Goal: Task Accomplishment & Management: Complete application form

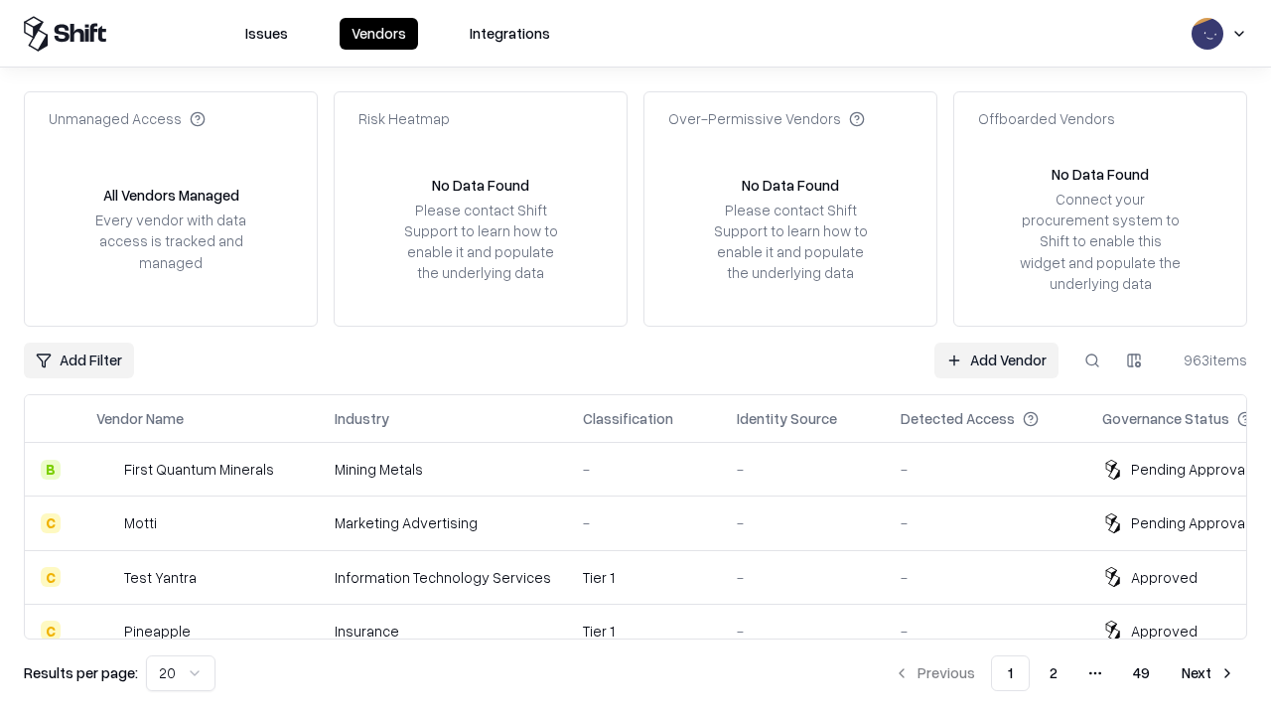
click at [996, 360] on link "Add Vendor" at bounding box center [997, 361] width 124 height 36
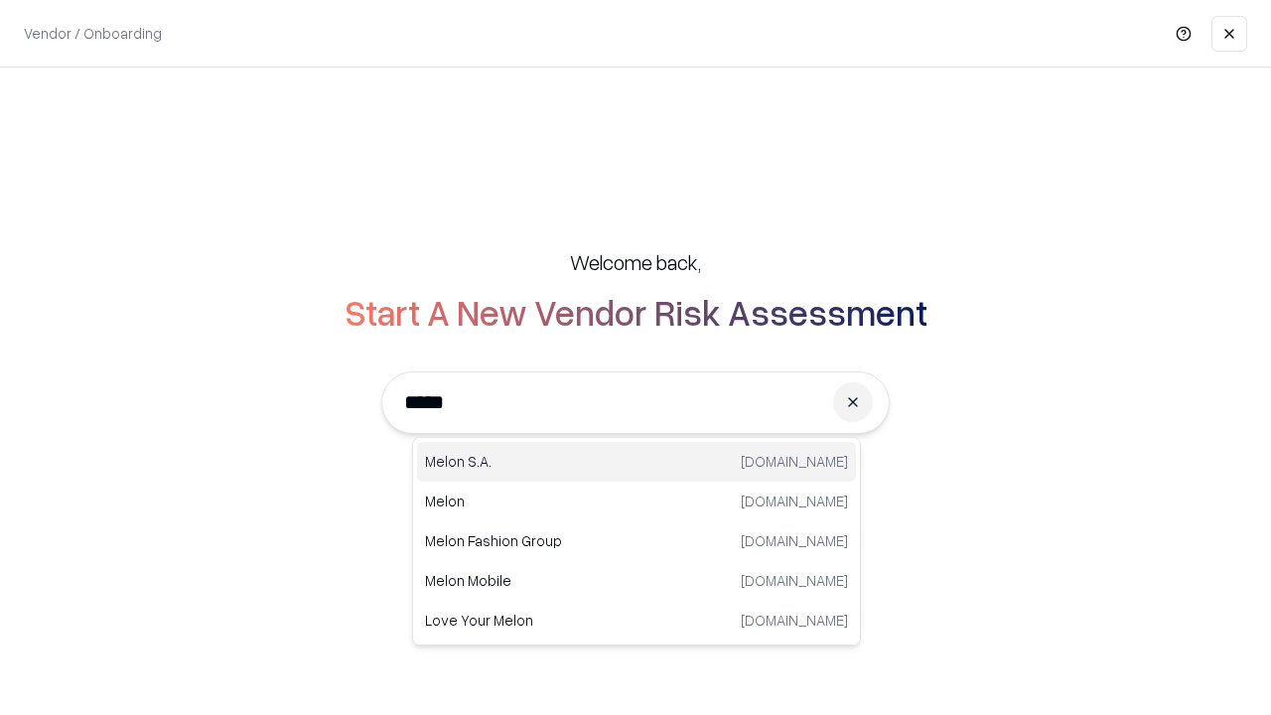
click at [637, 462] on div "Melon S.A. melon.cl" at bounding box center [636, 462] width 439 height 40
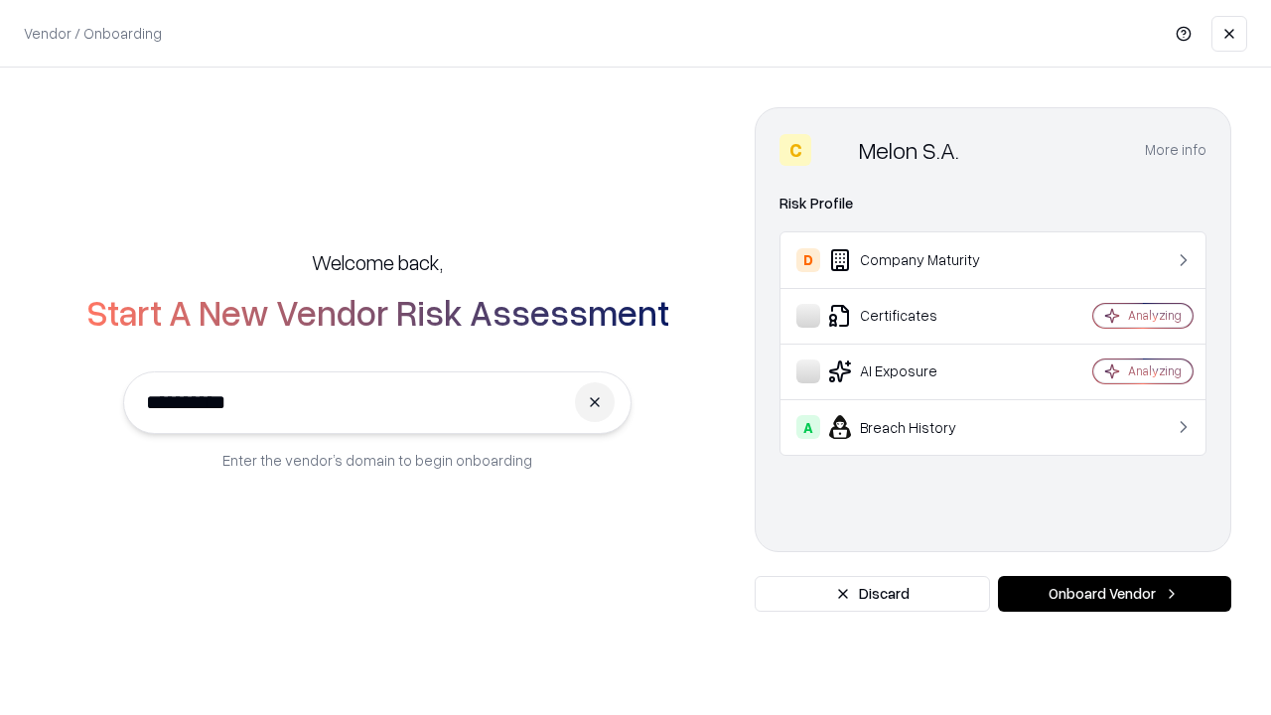
type input "**********"
click at [1114, 594] on button "Onboard Vendor" at bounding box center [1114, 594] width 233 height 36
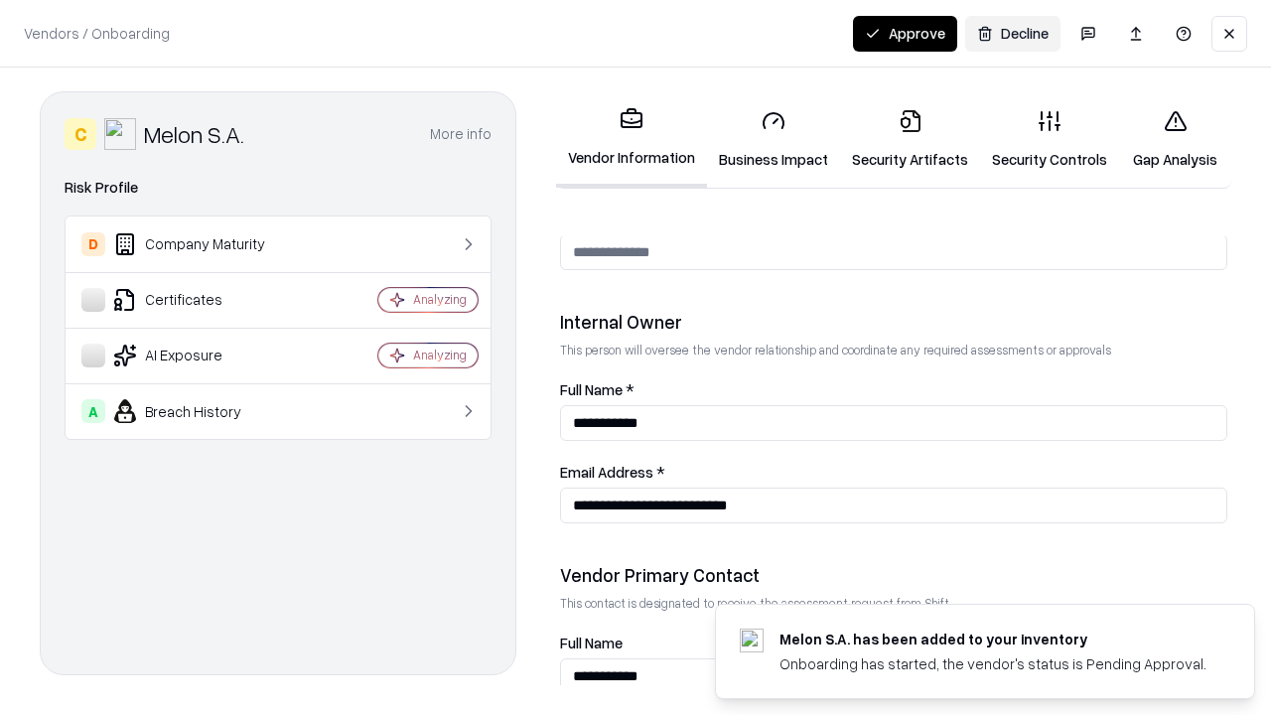
scroll to position [1029, 0]
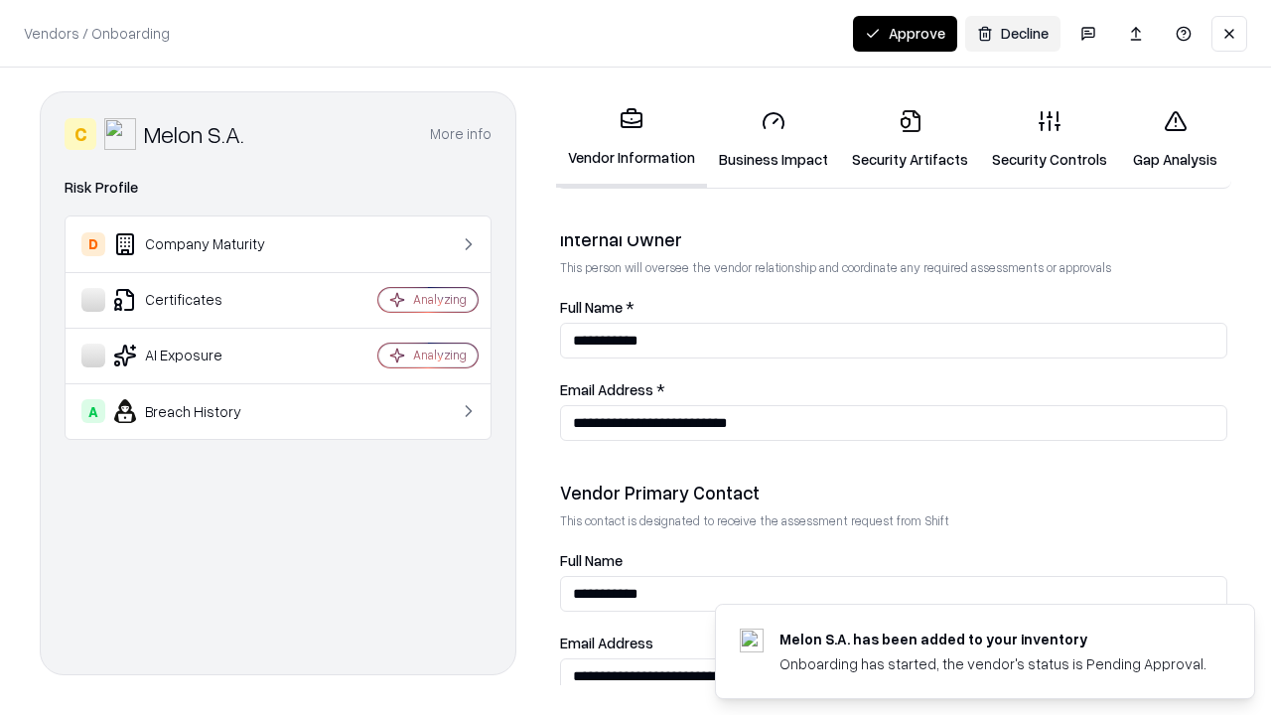
click at [774, 139] on link "Business Impact" at bounding box center [773, 139] width 133 height 92
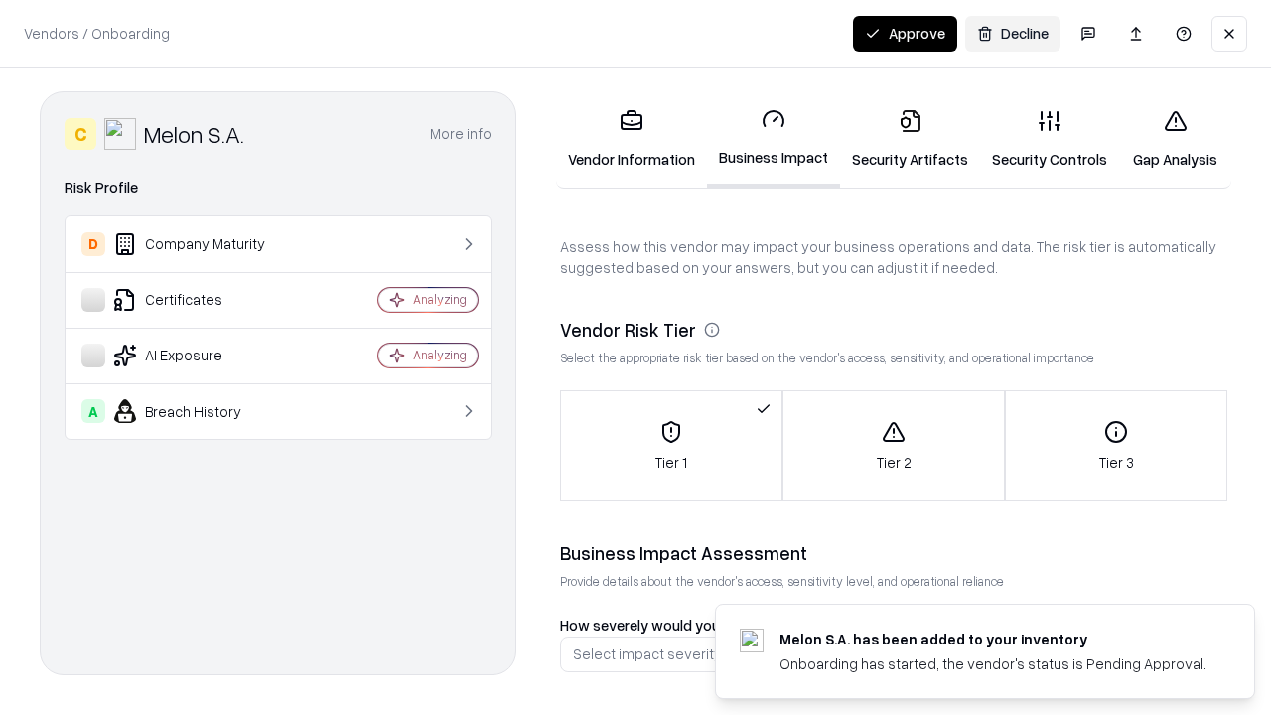
click at [910, 139] on link "Security Artifacts" at bounding box center [910, 139] width 140 height 92
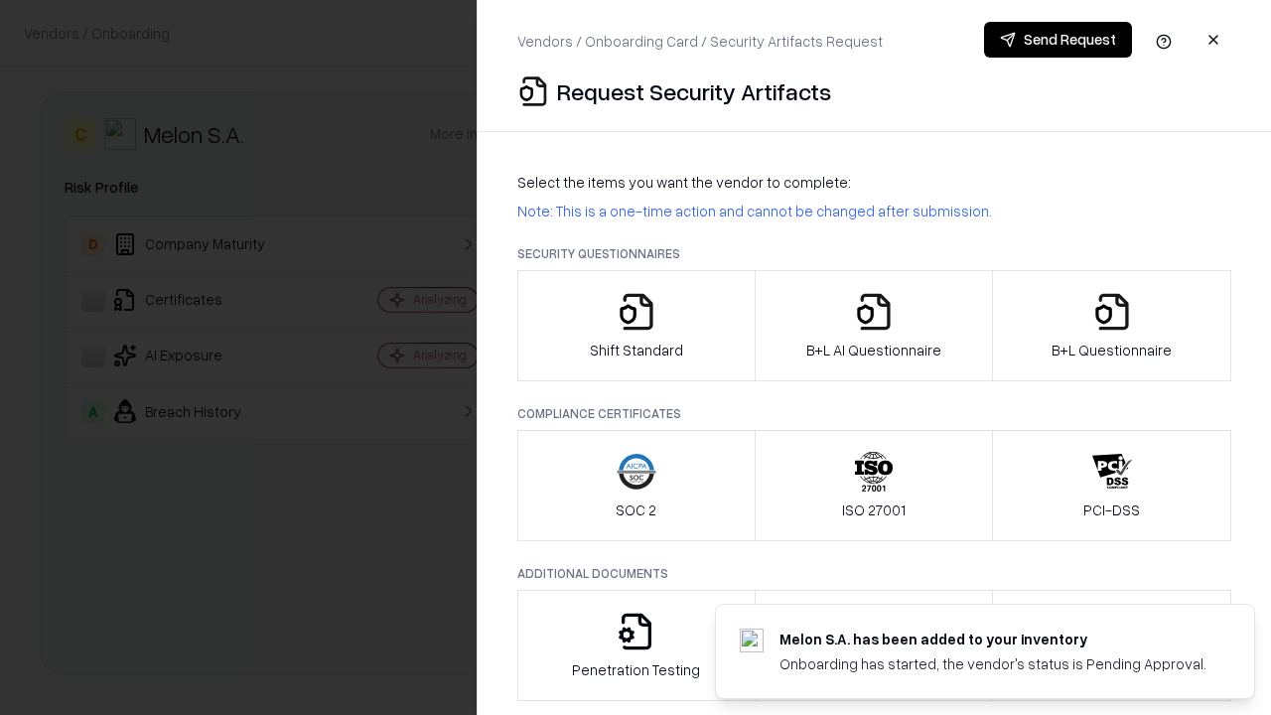
click at [636, 326] on icon "button" at bounding box center [637, 312] width 40 height 40
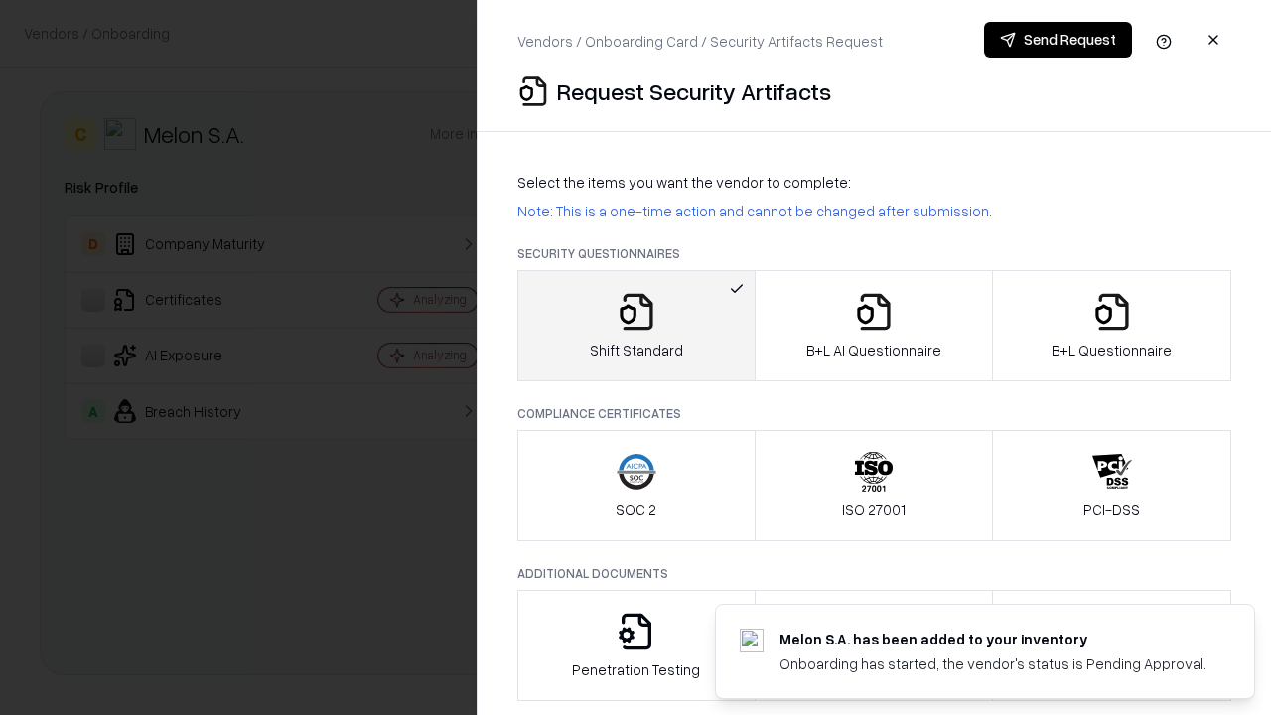
click at [1058, 40] on button "Send Request" at bounding box center [1058, 40] width 148 height 36
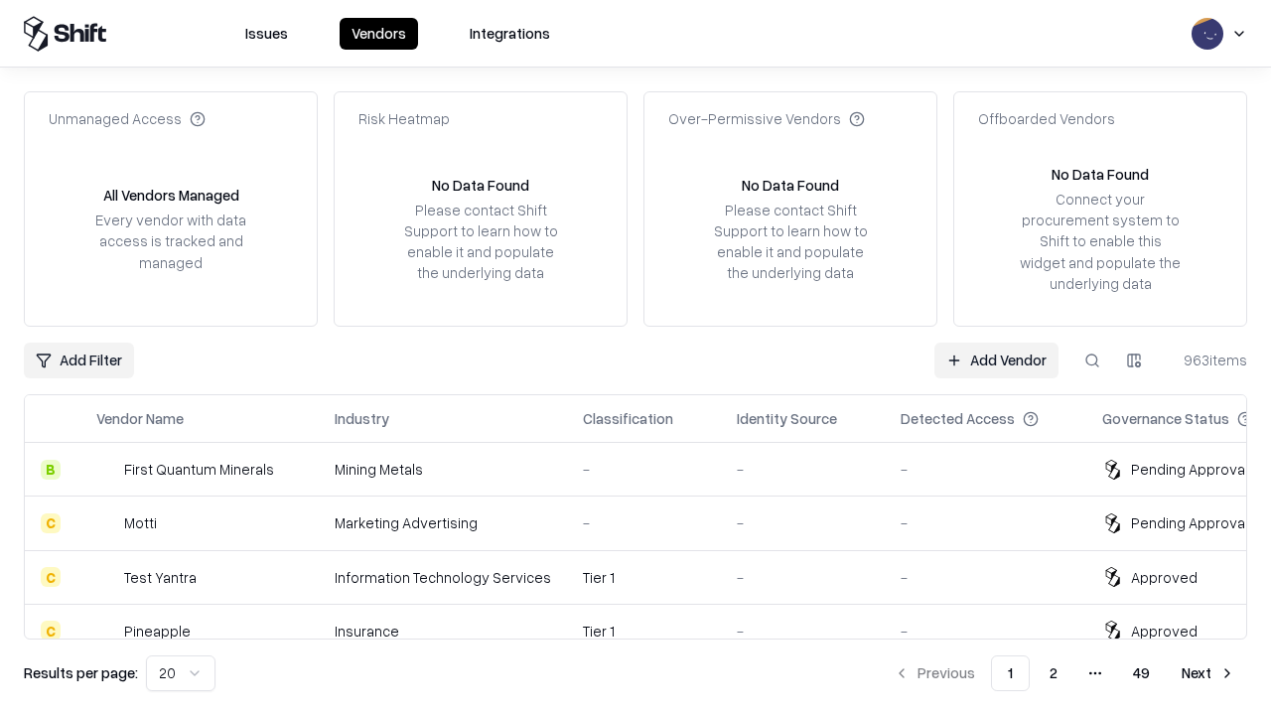
click at [1092, 360] on button at bounding box center [1093, 361] width 36 height 36
type input "**********"
click at [648, 674] on div "-" at bounding box center [644, 684] width 122 height 21
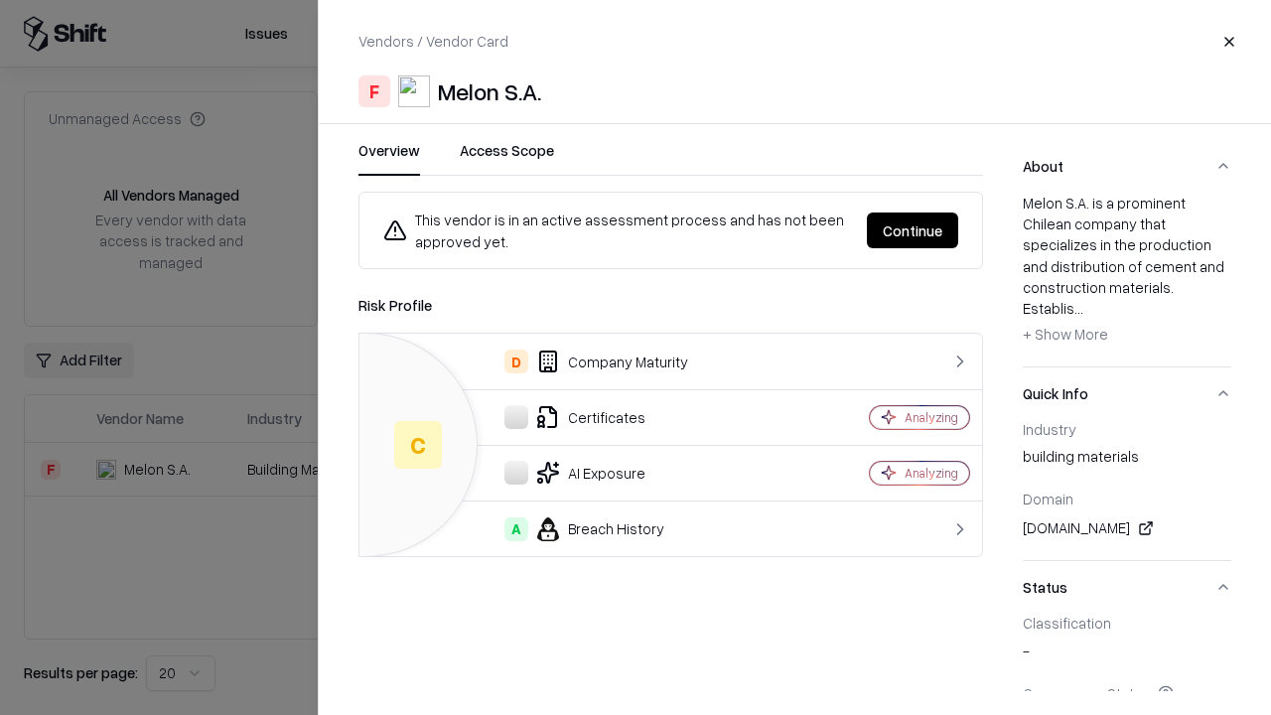
click at [913, 230] on button "Continue" at bounding box center [912, 231] width 91 height 36
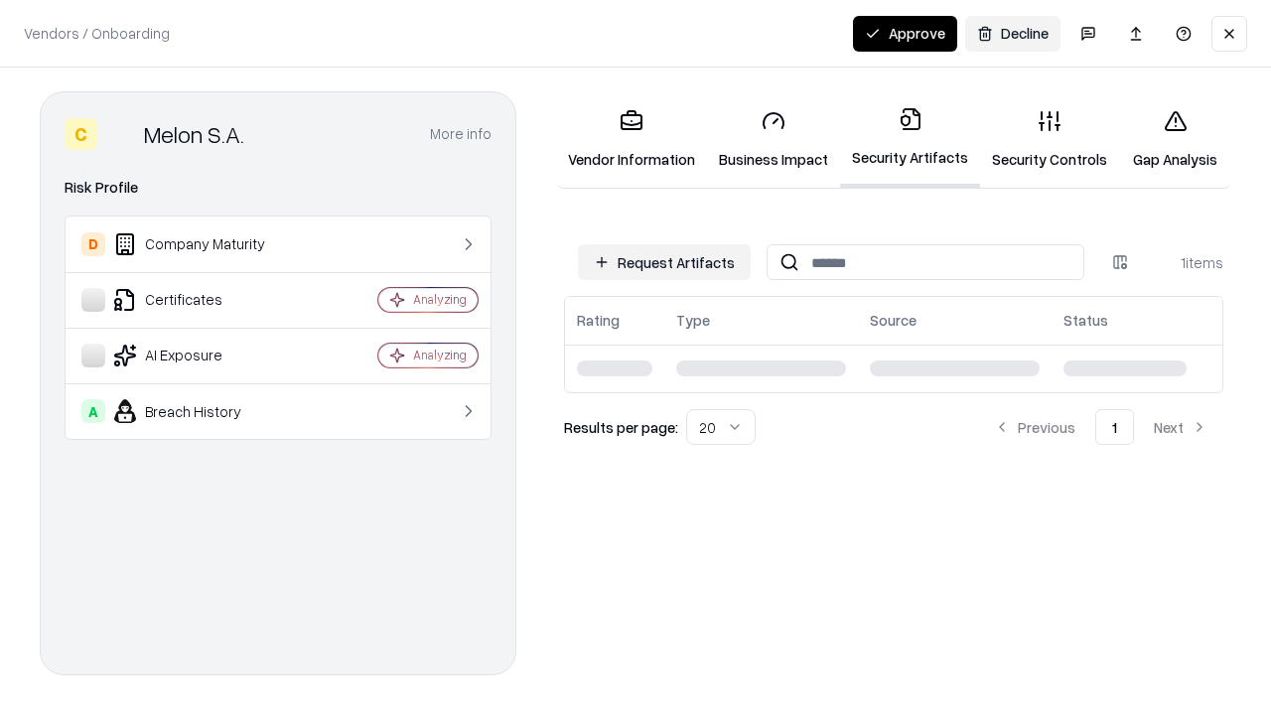
click at [1050, 139] on link "Security Controls" at bounding box center [1049, 139] width 139 height 92
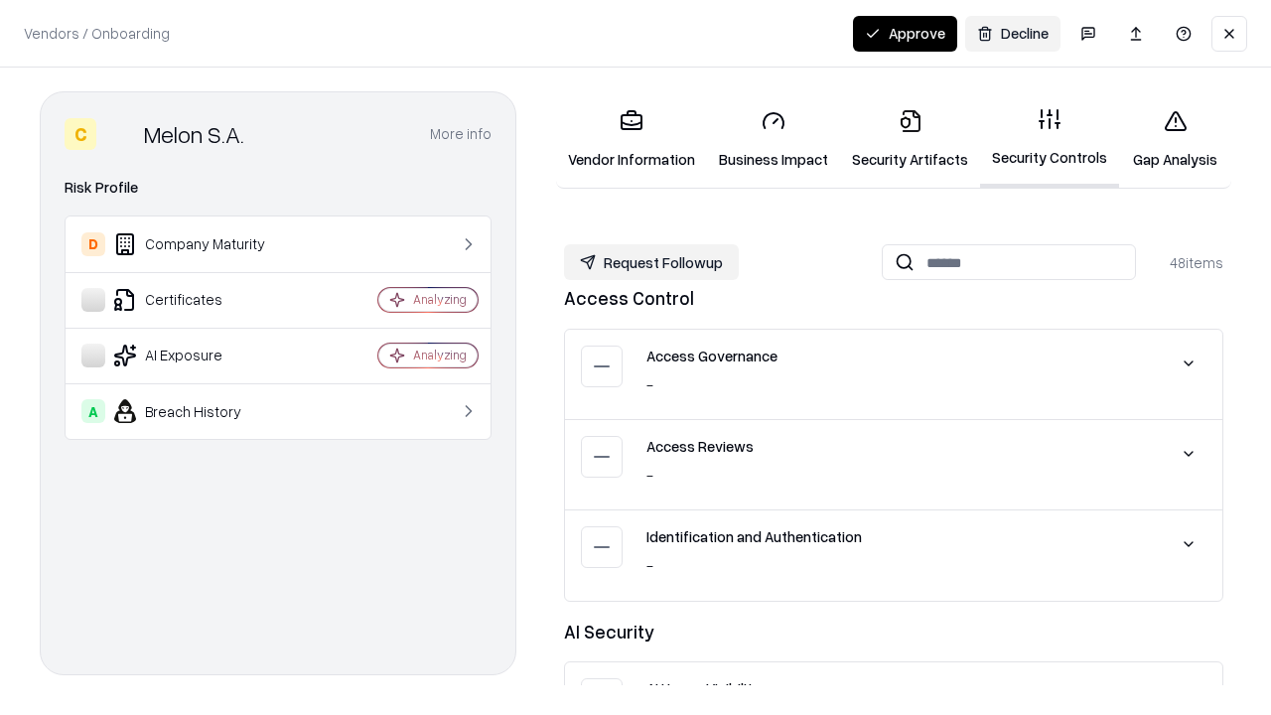
click at [652, 262] on button "Request Followup" at bounding box center [651, 262] width 175 height 36
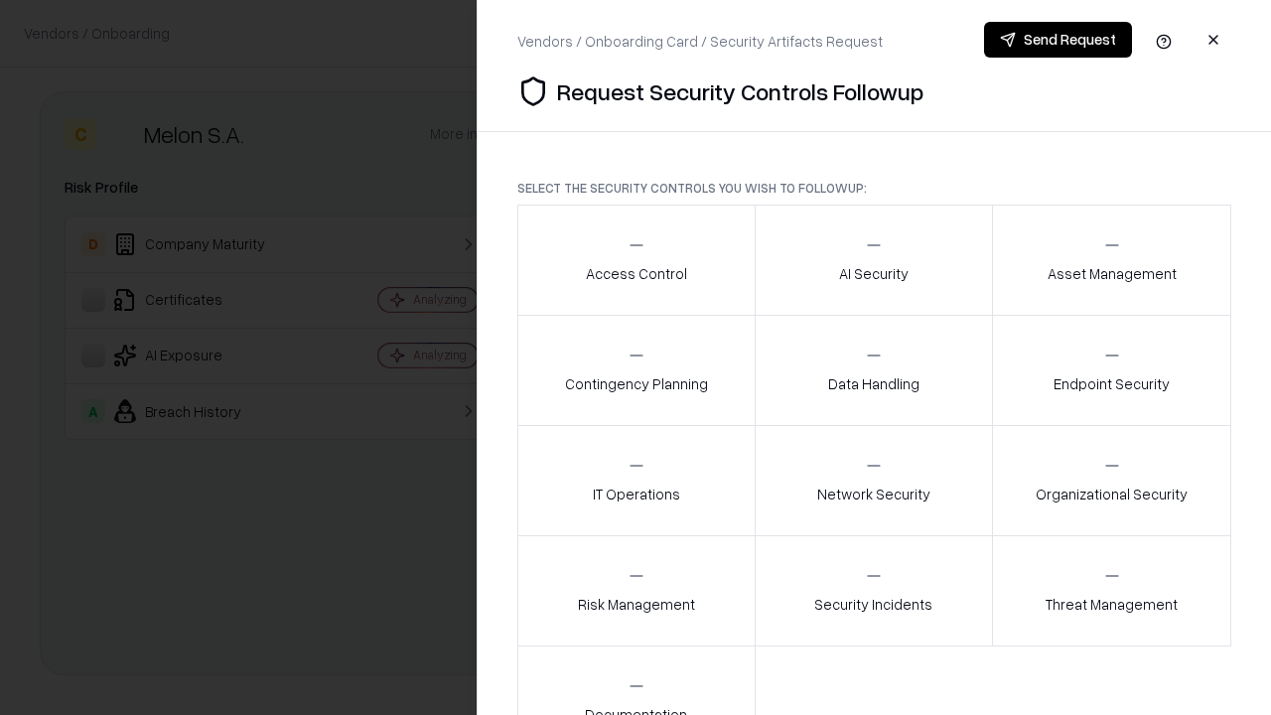
click at [636, 260] on div "Access Control" at bounding box center [636, 259] width 101 height 49
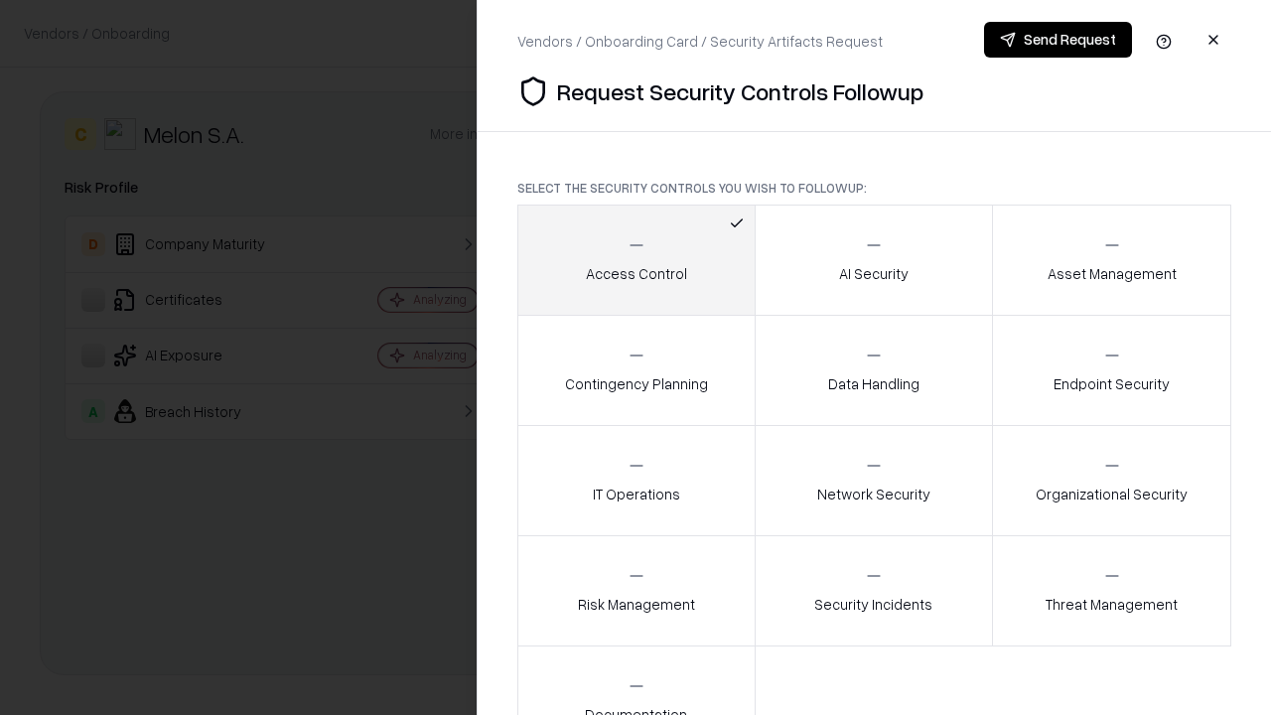
click at [1058, 40] on button "Send Request" at bounding box center [1058, 40] width 148 height 36
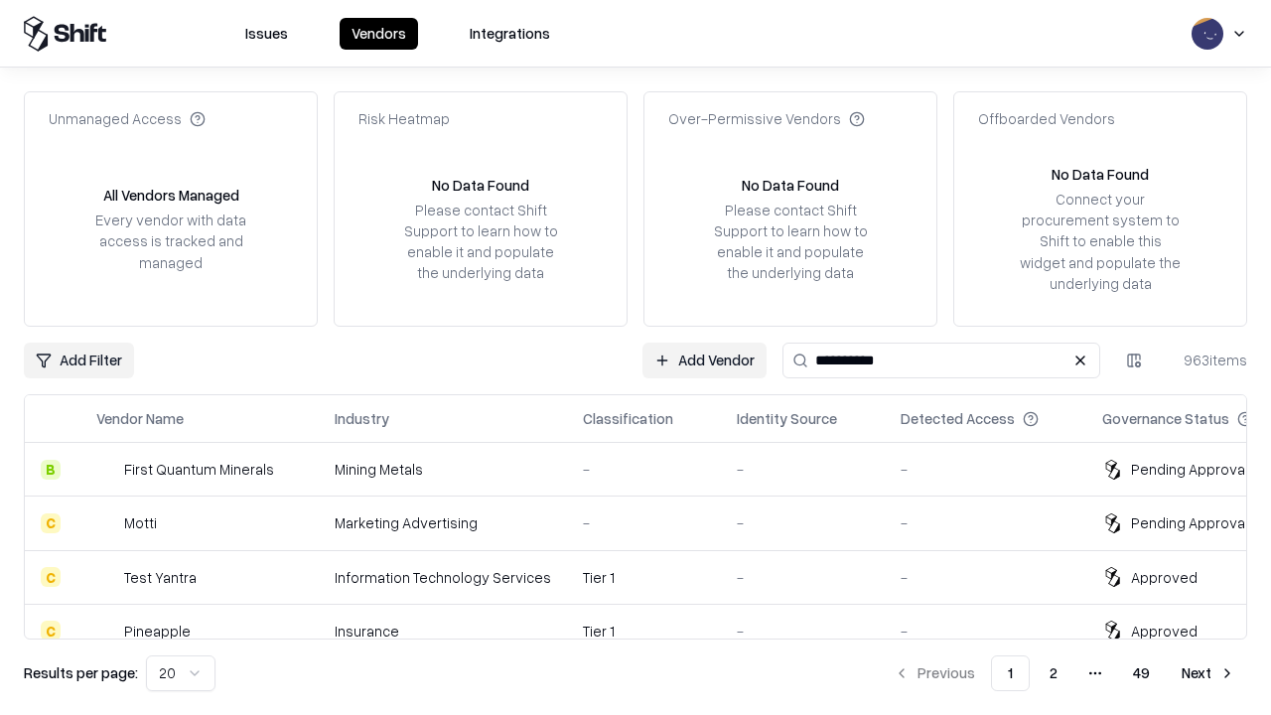
type input "**********"
click at [648, 674] on div "-" at bounding box center [644, 684] width 122 height 21
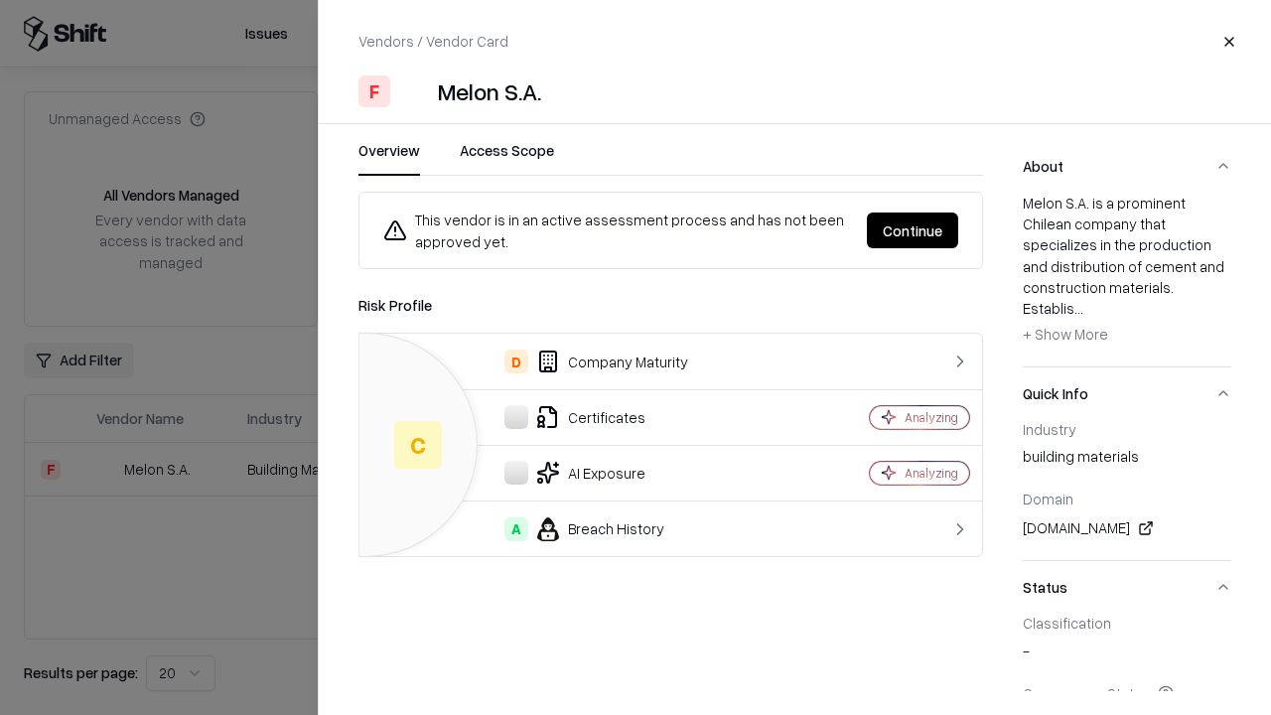
click at [913, 230] on button "Continue" at bounding box center [912, 231] width 91 height 36
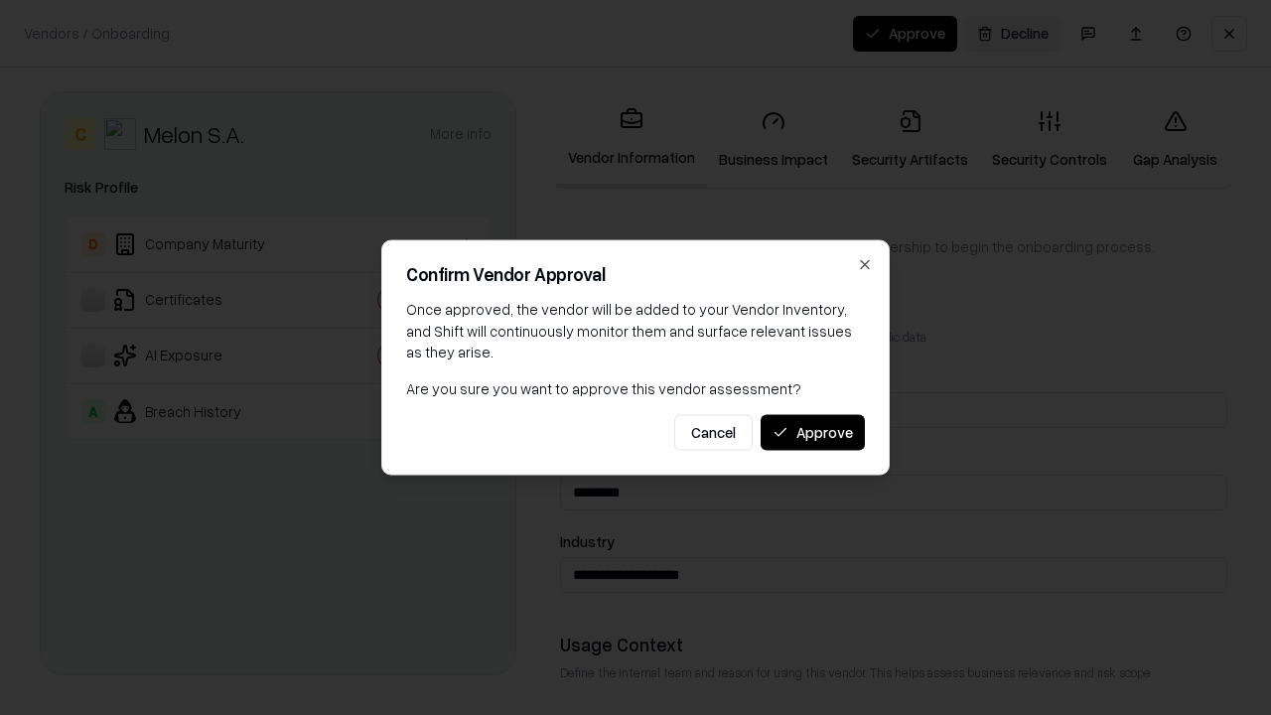
click at [812, 432] on button "Approve" at bounding box center [813, 432] width 104 height 36
